Goal: Connect with others: Connect with others

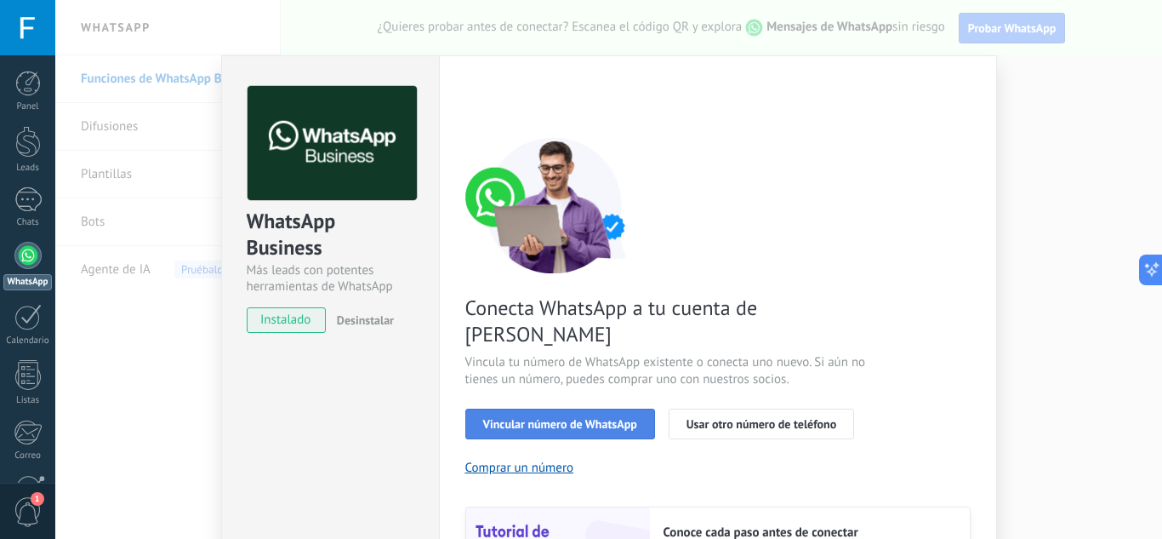
click at [583, 408] on button "Vincular número de WhatsApp" at bounding box center [560, 423] width 190 height 31
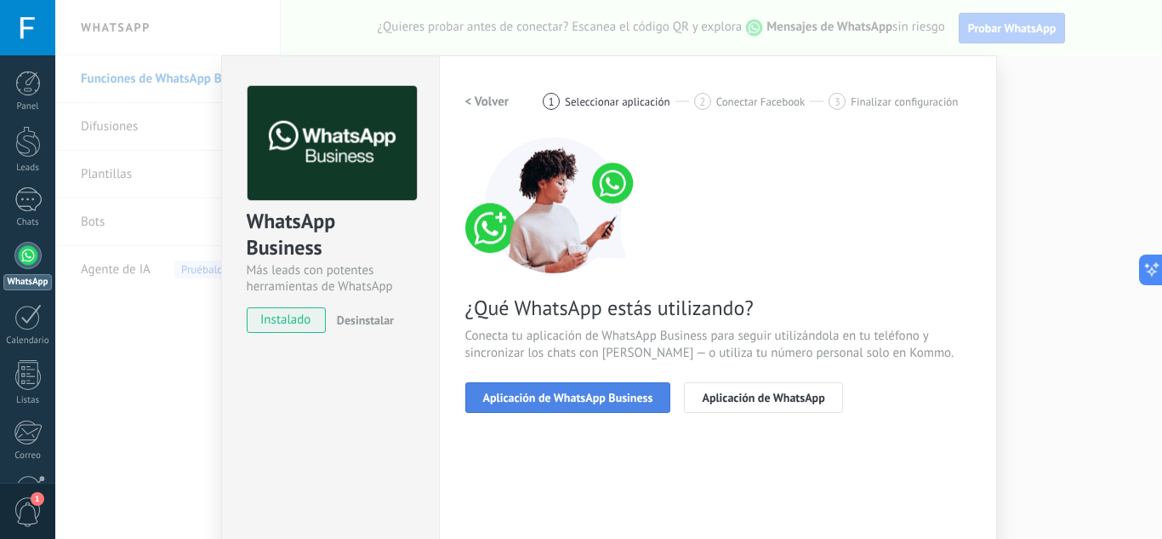
click at [616, 385] on button "Aplicación de WhatsApp Business" at bounding box center [568, 397] width 206 height 31
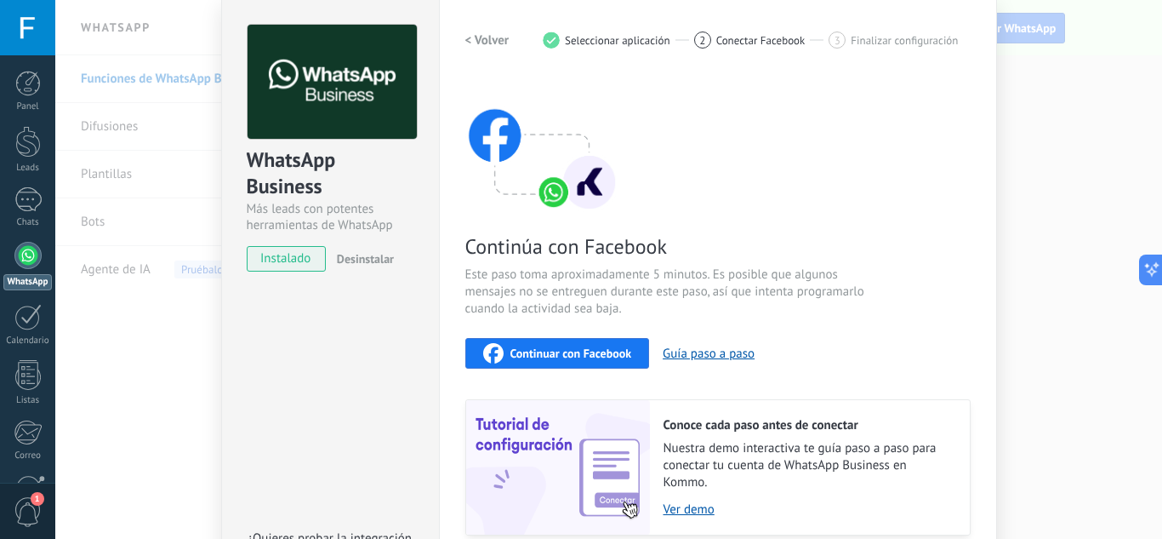
scroll to position [85, 0]
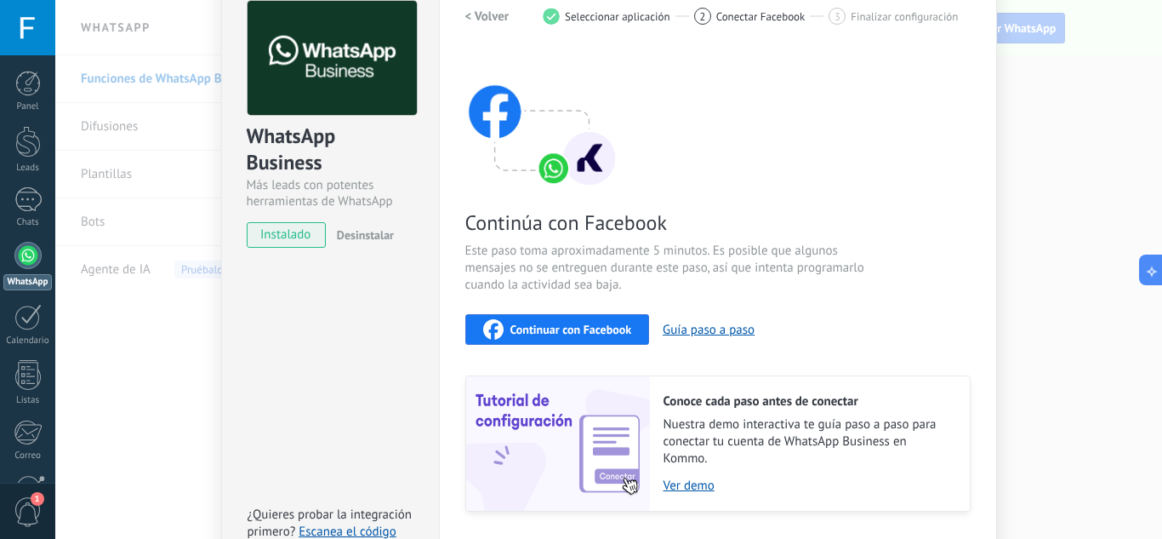
click at [591, 327] on span "Continuar con Facebook" at bounding box center [572, 329] width 122 height 12
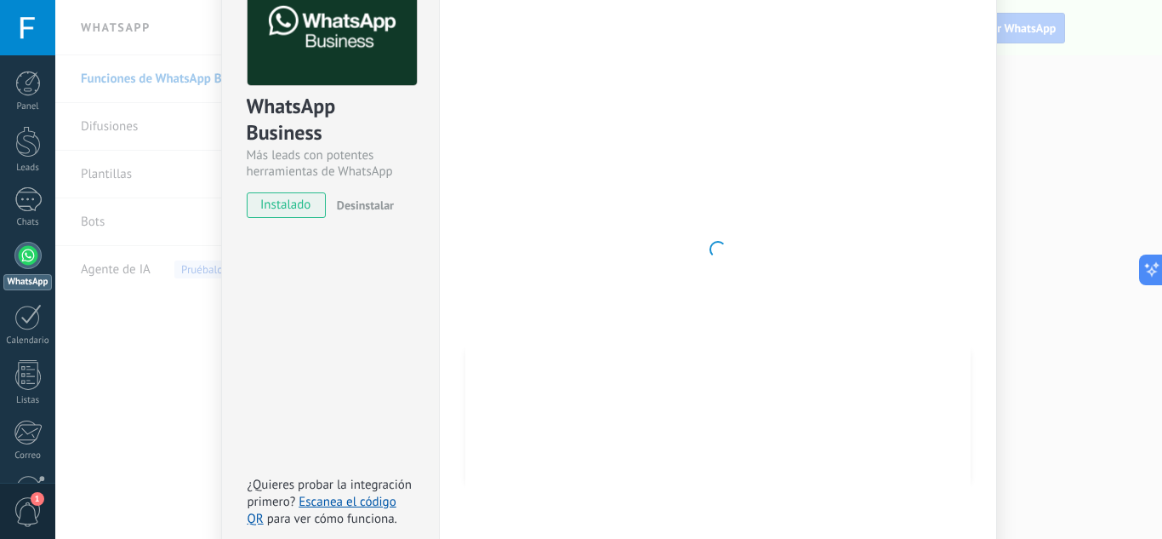
scroll to position [0, 0]
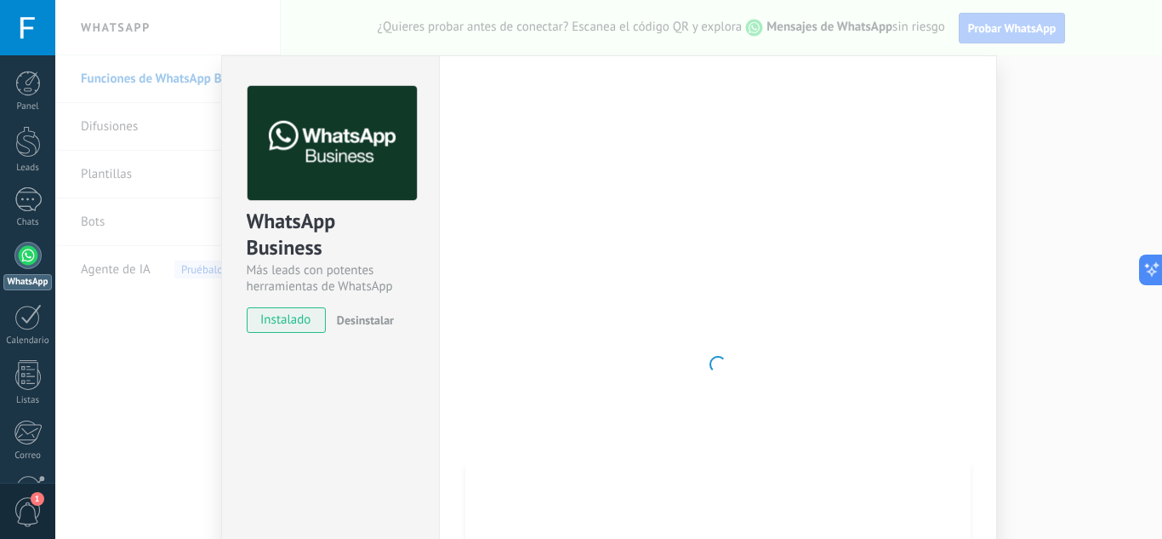
click at [796, 25] on div "WhatsApp Business Más leads con potentes herramientas de WhatsApp instalado Des…" at bounding box center [608, 269] width 1107 height 539
